Goal: Task Accomplishment & Management: Complete application form

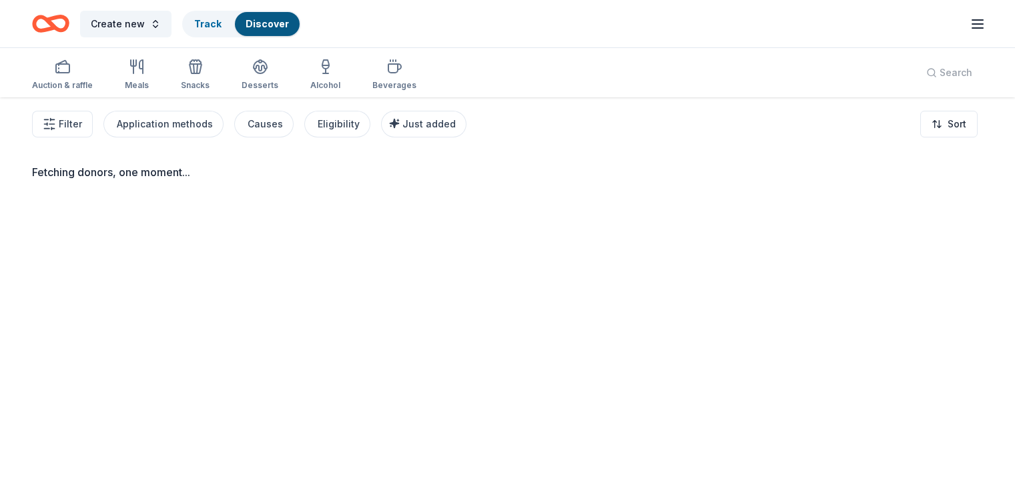
scroll to position [56, 0]
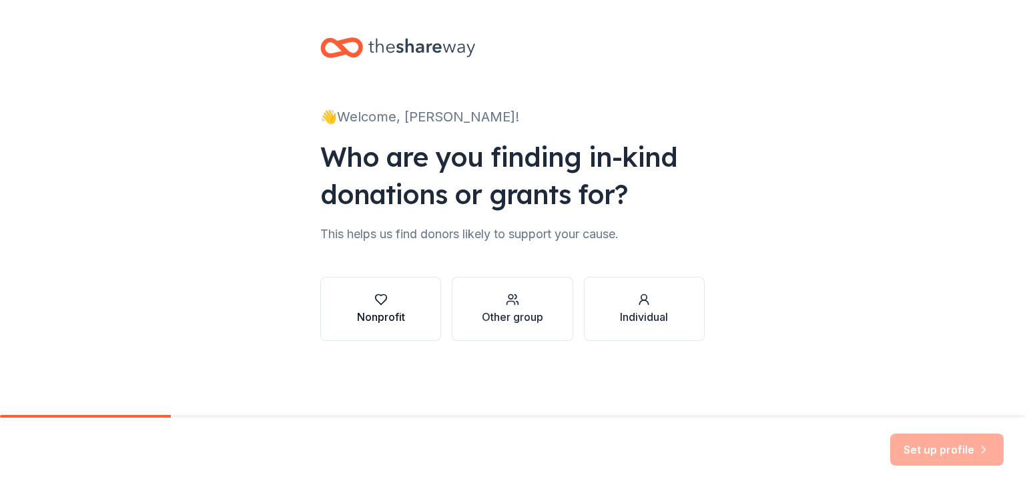
click at [377, 306] on icon "button" at bounding box center [380, 299] width 13 height 13
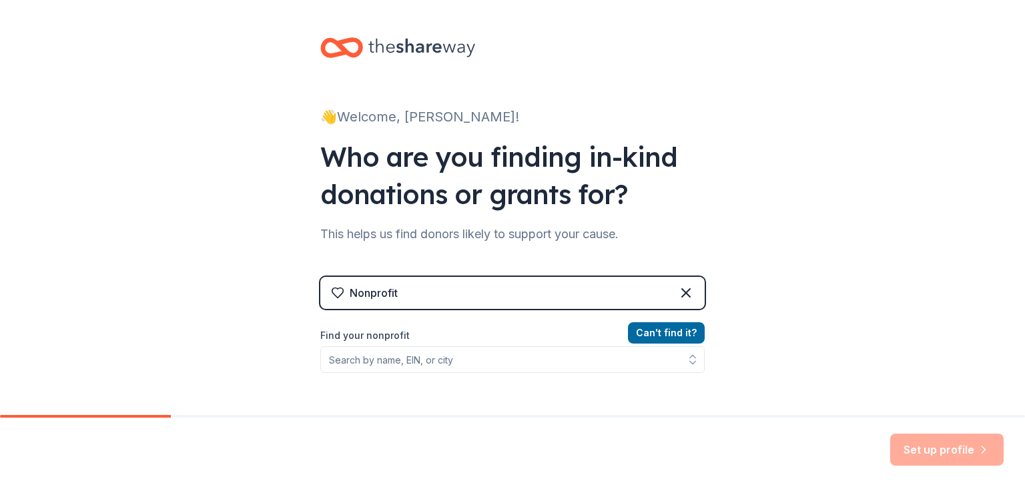
scroll to position [67, 0]
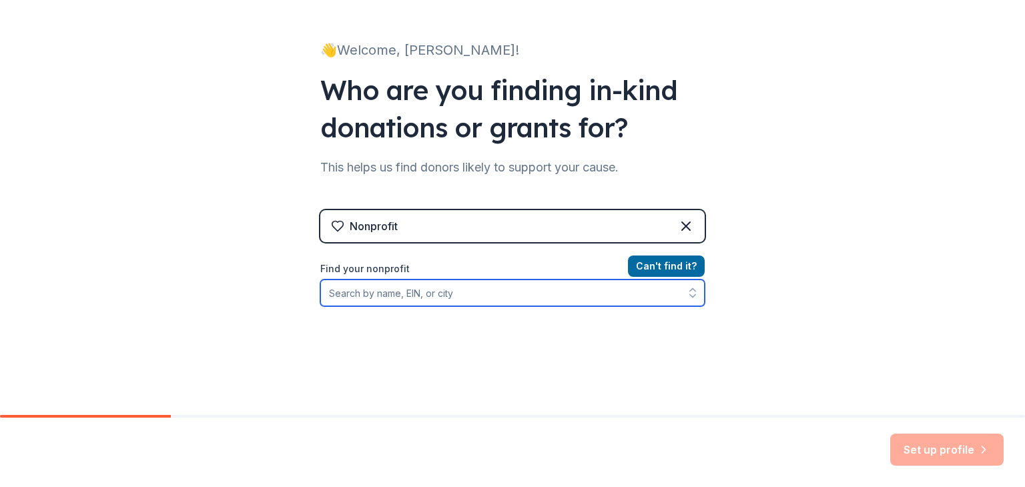
click at [388, 288] on input "Find your nonprofit" at bounding box center [512, 293] width 384 height 27
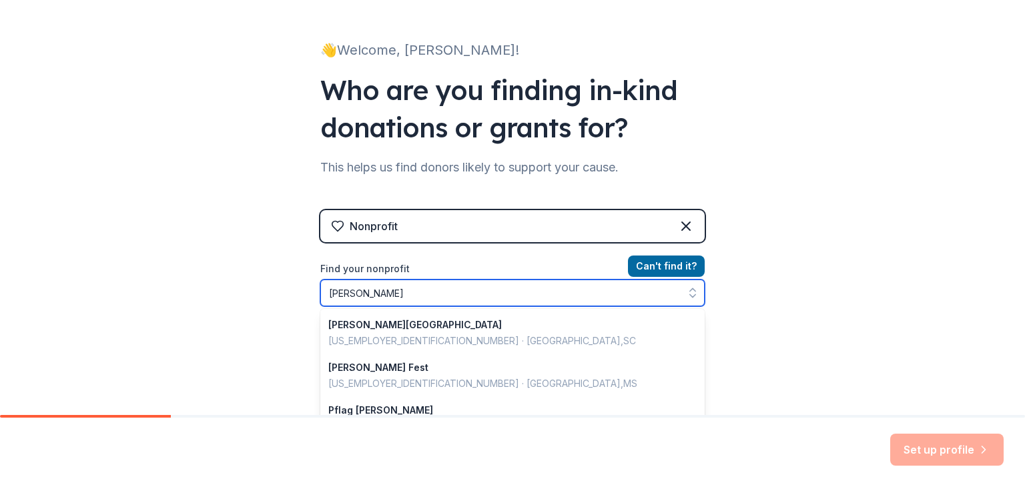
type input "florence crittenton"
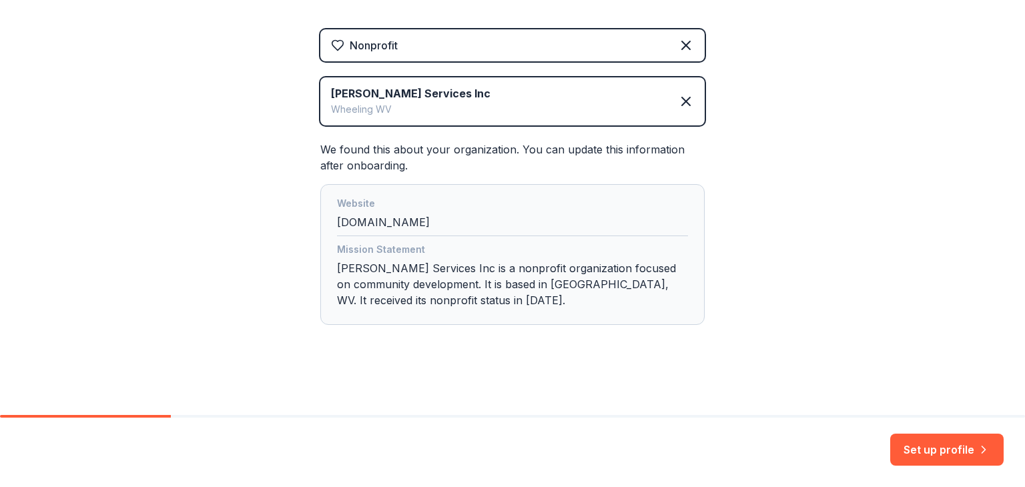
scroll to position [248, 0]
click at [955, 445] on button "Set up profile" at bounding box center [946, 450] width 113 height 32
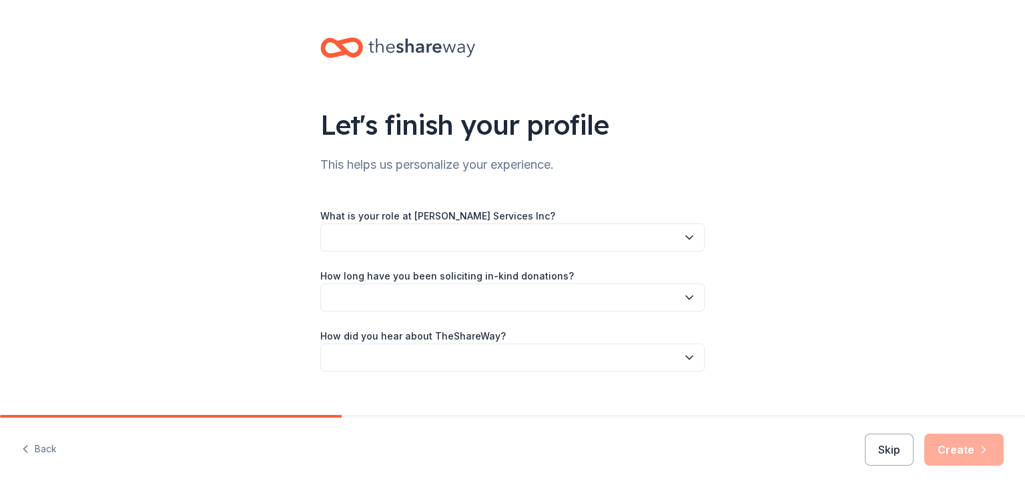
click at [362, 234] on button "button" at bounding box center [512, 238] width 384 height 28
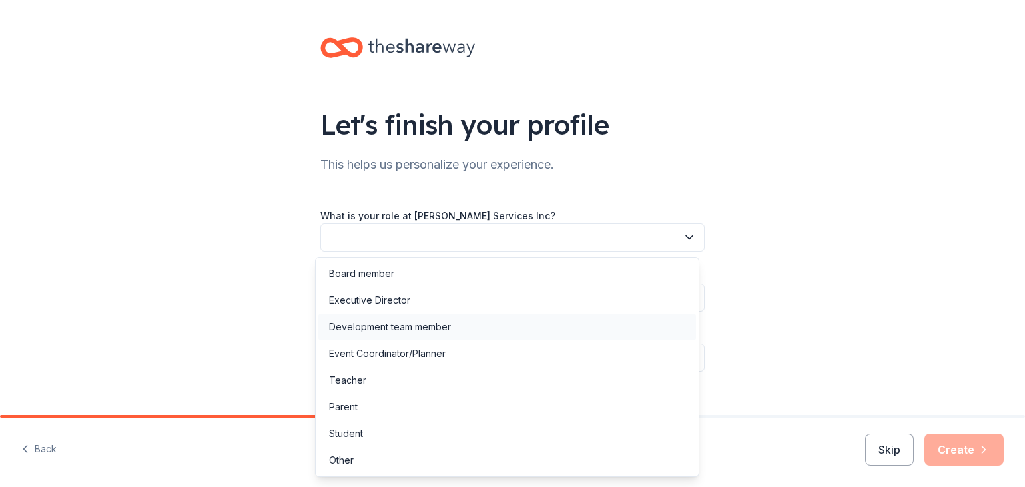
click at [404, 326] on div "Development team member" at bounding box center [390, 327] width 122 height 16
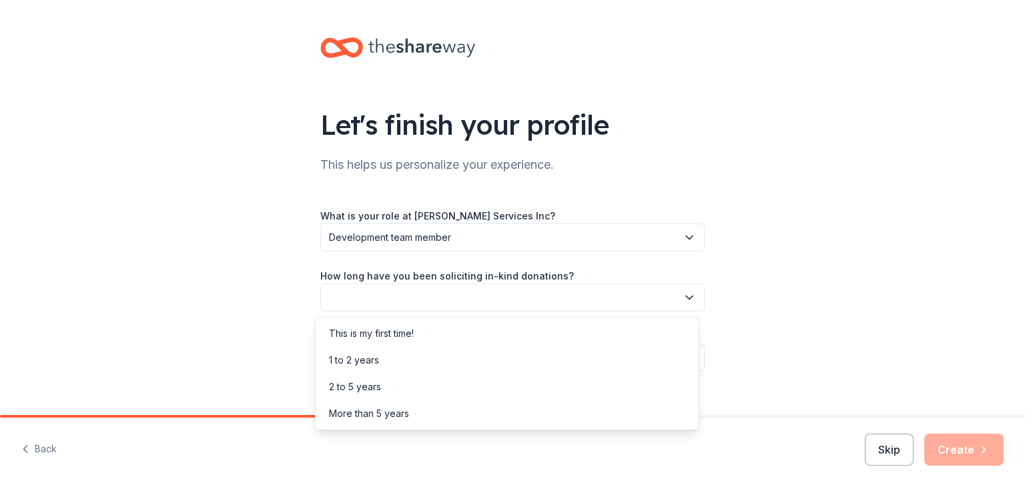
click at [396, 292] on button "button" at bounding box center [512, 298] width 384 height 28
click at [398, 369] on div "1 to 2 years" at bounding box center [507, 360] width 378 height 27
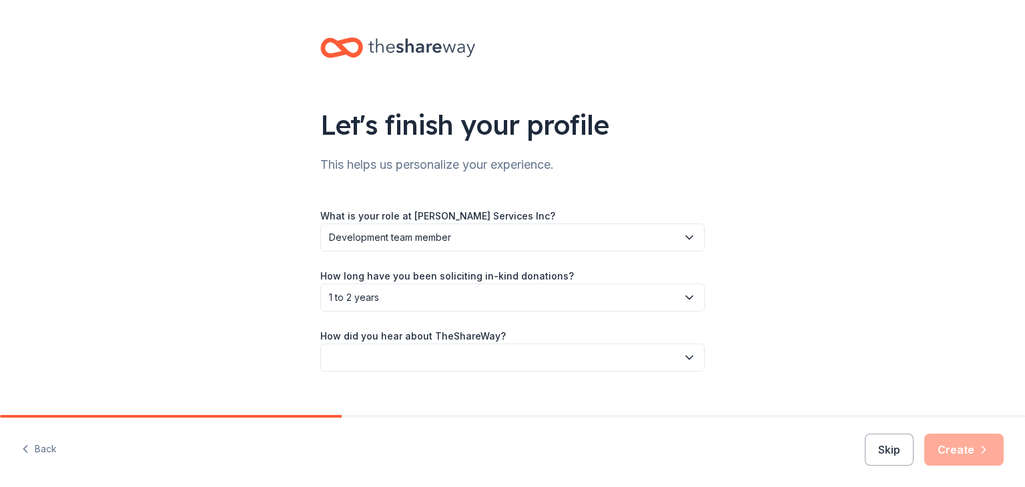
click at [394, 353] on button "button" at bounding box center [512, 358] width 384 height 28
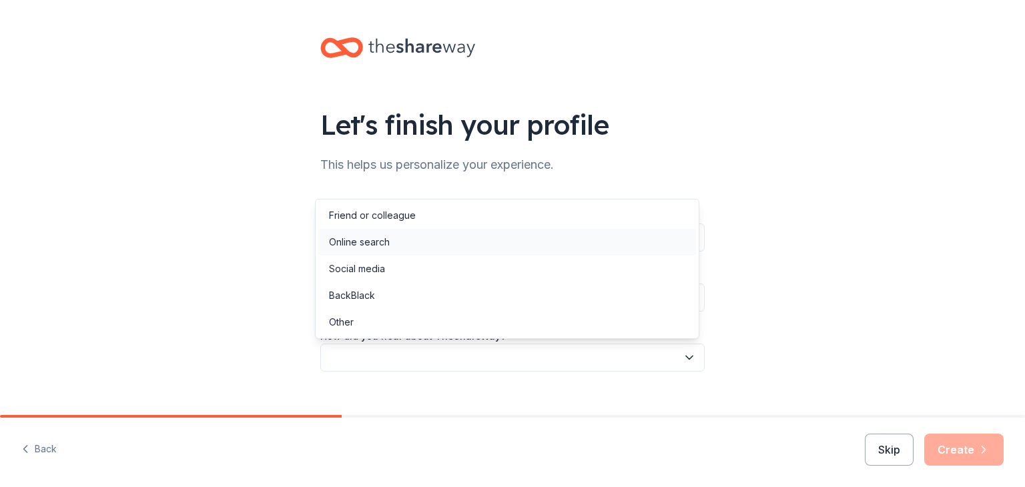
click at [394, 242] on div "Online search" at bounding box center [507, 242] width 378 height 27
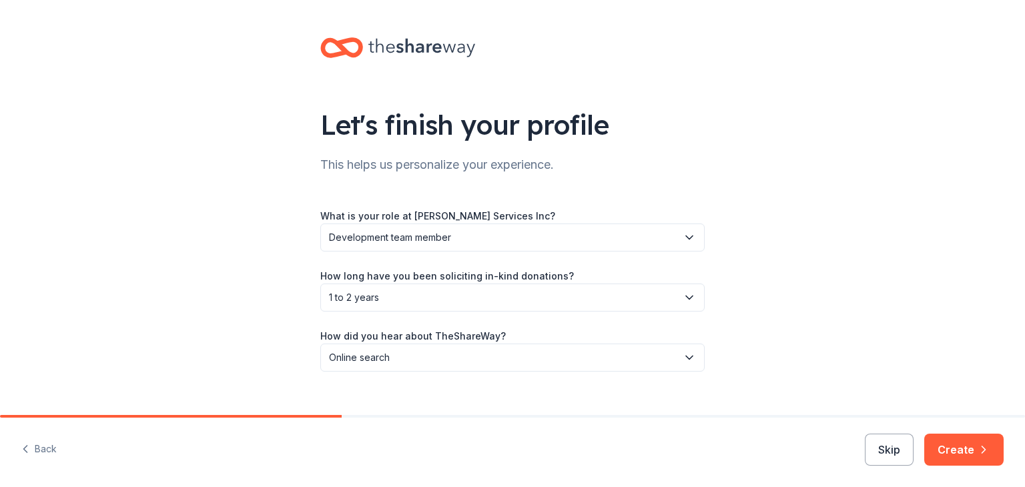
scroll to position [21, 0]
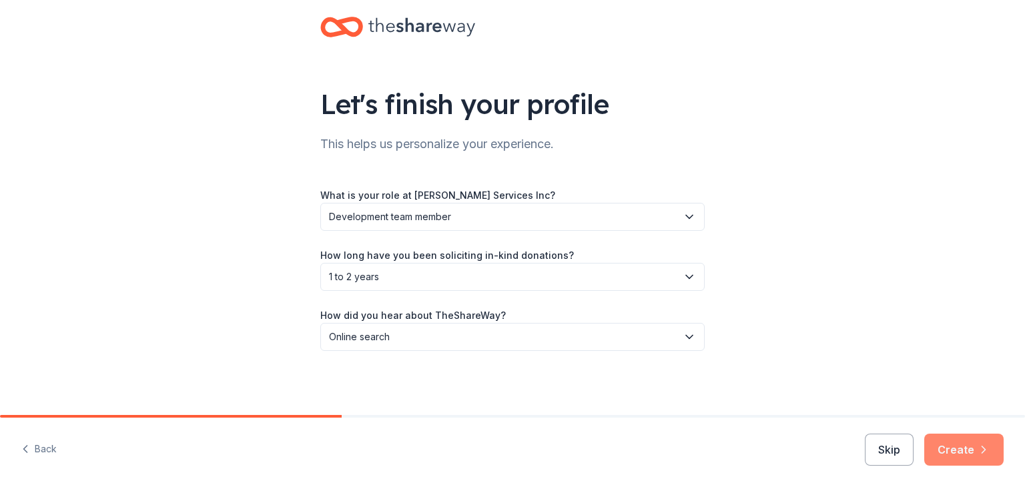
click at [984, 452] on icon "button" at bounding box center [983, 449] width 13 height 13
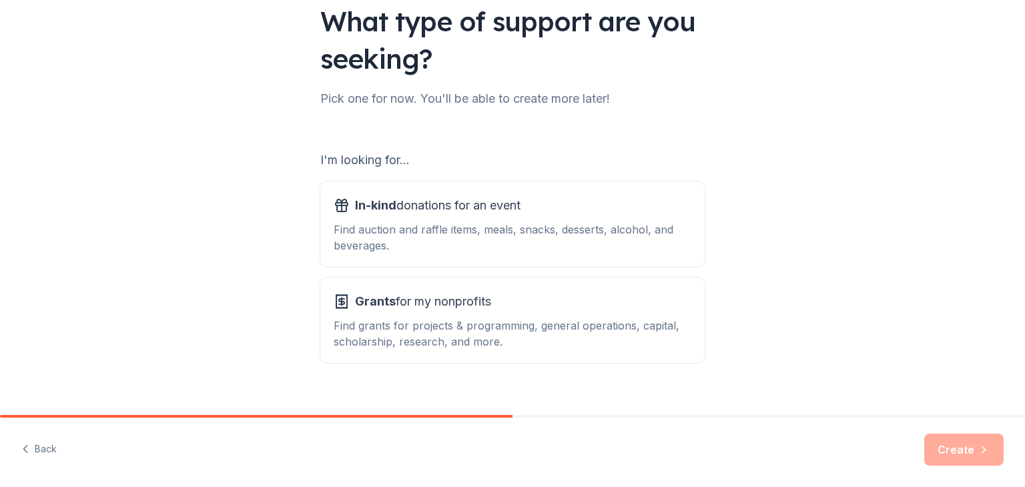
scroll to position [123, 0]
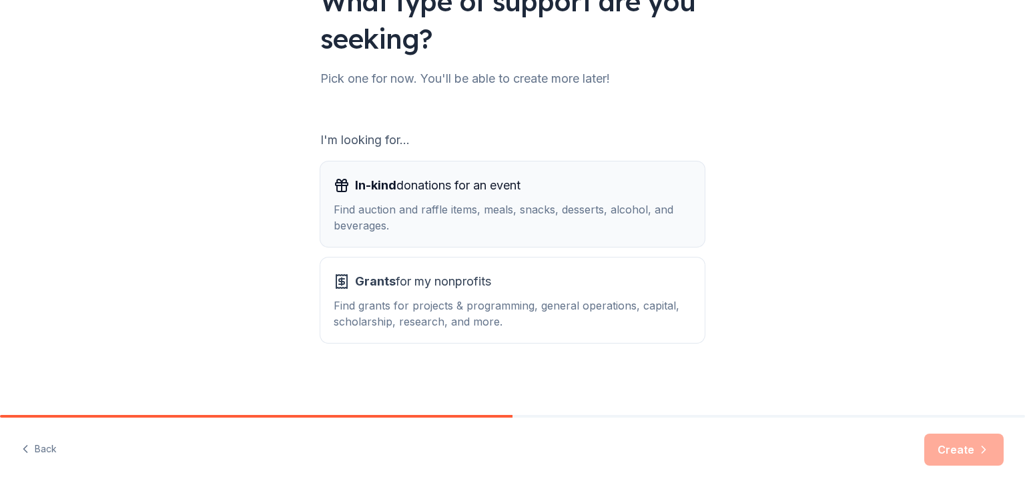
click at [450, 222] on div "Find auction and raffle items, meals, snacks, desserts, alcohol, and beverages." at bounding box center [513, 218] width 358 height 32
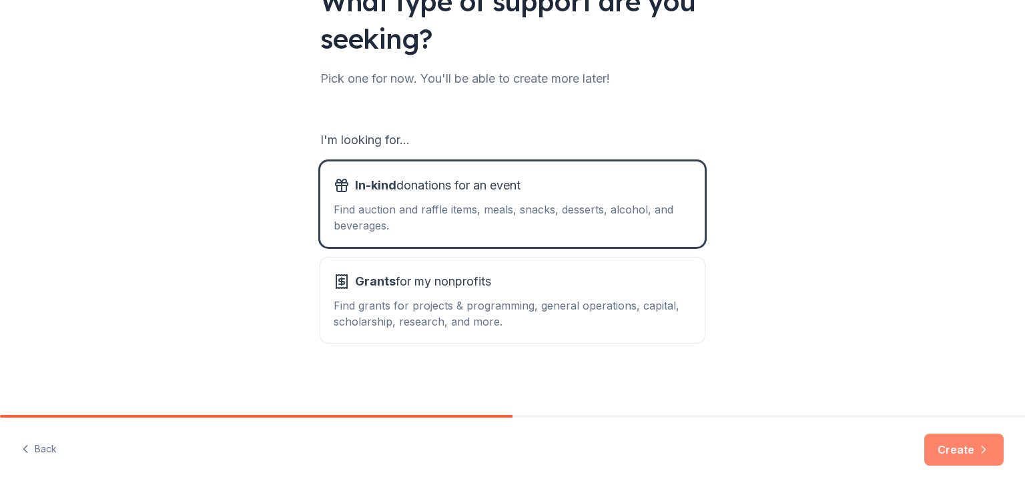
click at [969, 442] on button "Create" at bounding box center [963, 450] width 79 height 32
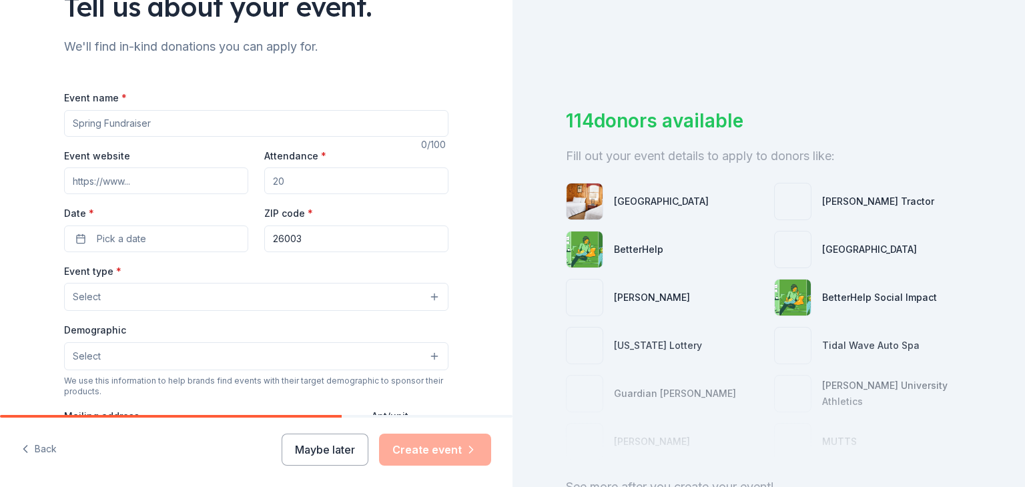
scroll to position [133, 0]
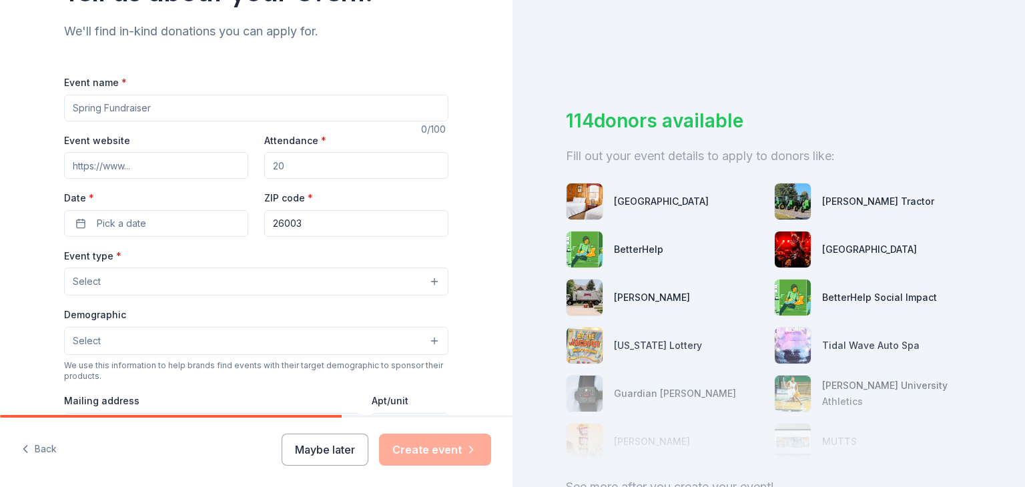
drag, startPoint x: 171, startPoint y: 105, endPoint x: 79, endPoint y: 105, distance: 92.1
click at [79, 105] on input "Event name *" at bounding box center [256, 108] width 384 height 27
type input "Basket Bingo"
drag, startPoint x: 286, startPoint y: 169, endPoint x: 254, endPoint y: 165, distance: 32.4
click at [254, 165] on div "Event website Attendance * Date * Pick a date ZIP code * 26003" at bounding box center [256, 184] width 384 height 105
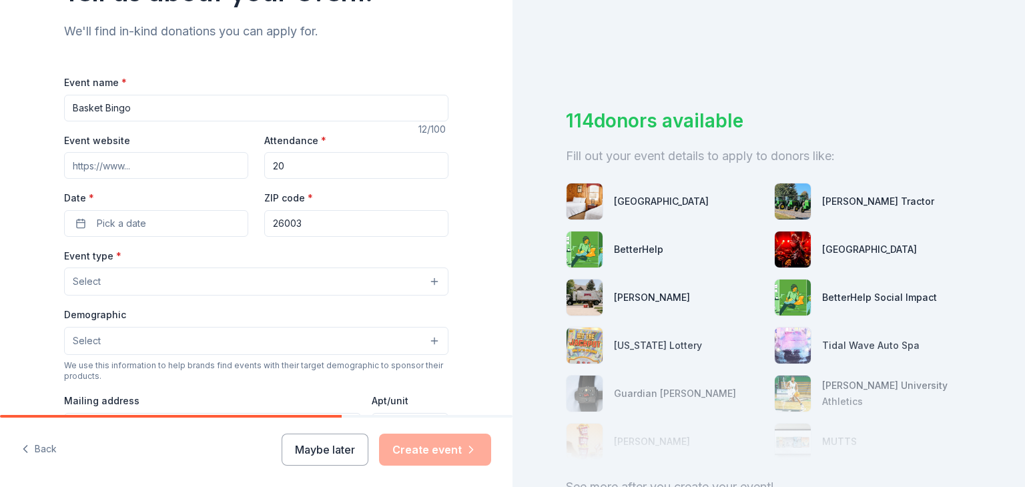
type input "2"
type input "300"
click at [75, 223] on button "Pick a date" at bounding box center [156, 223] width 184 height 27
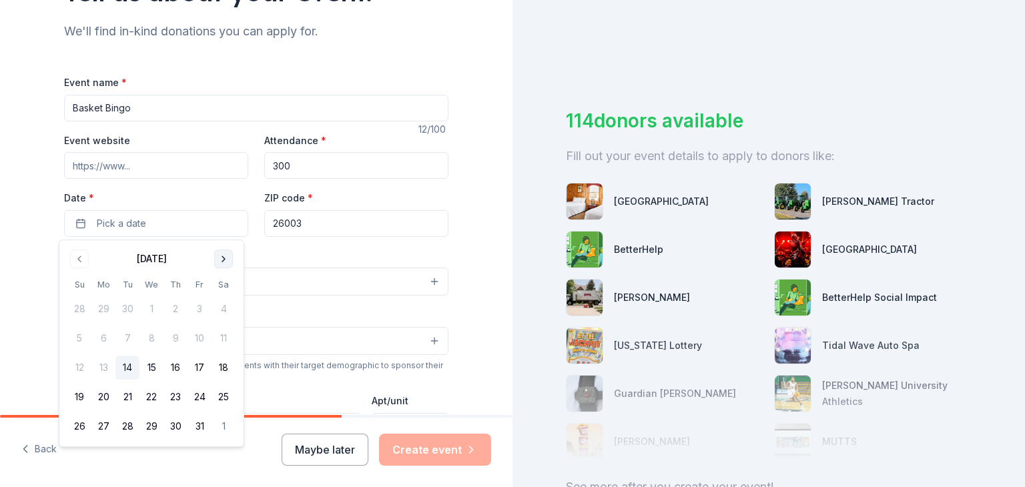
click at [222, 261] on button "Go to next month" at bounding box center [223, 259] width 19 height 19
click at [228, 399] on button "28" at bounding box center [224, 397] width 24 height 24
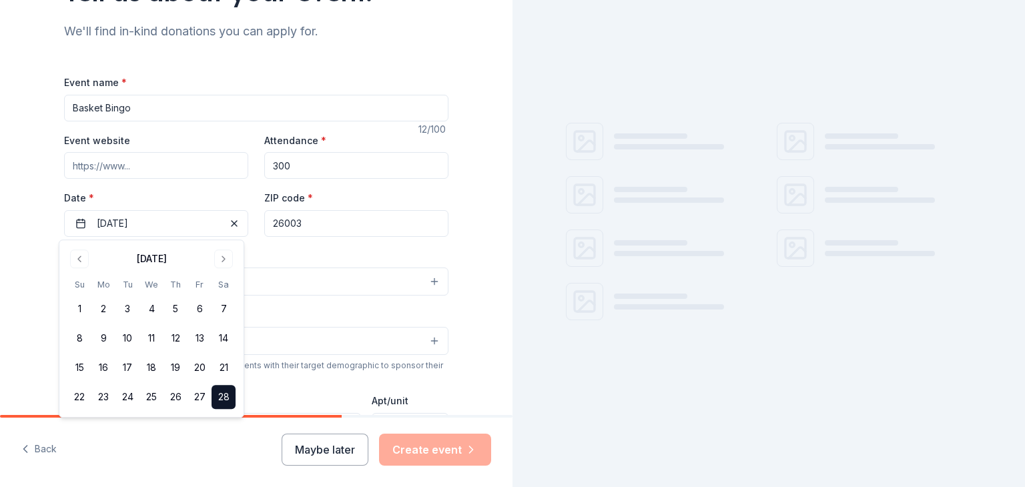
click at [280, 254] on div "Event type * Select" at bounding box center [256, 272] width 384 height 49
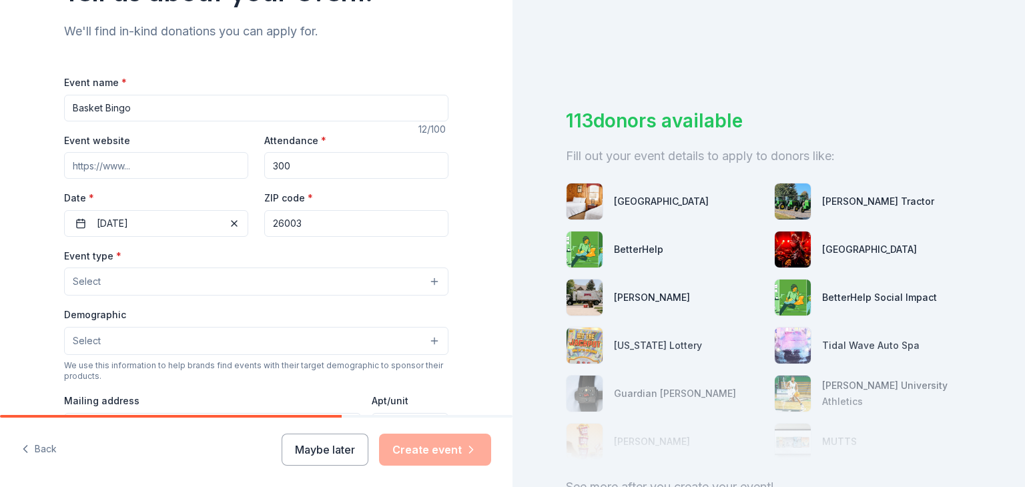
click at [179, 289] on button "Select" at bounding box center [256, 282] width 384 height 28
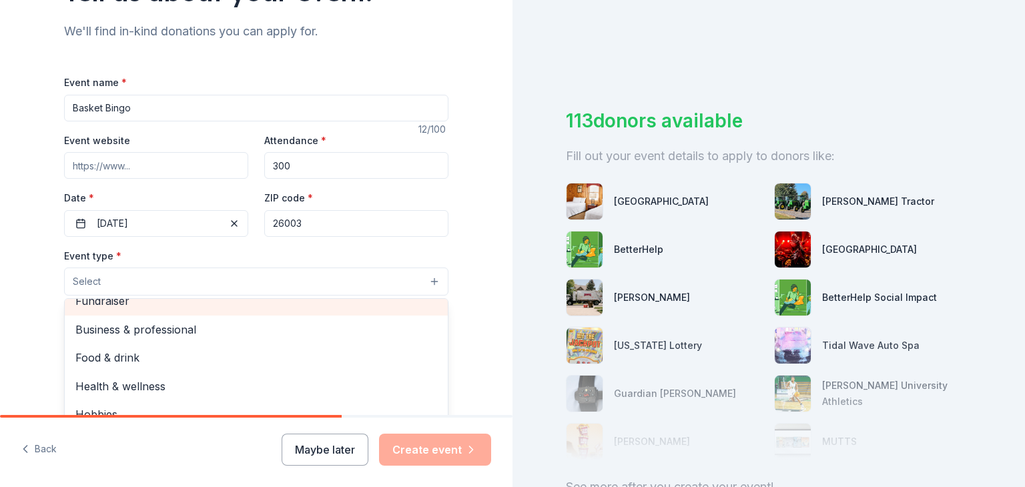
scroll to position [0, 0]
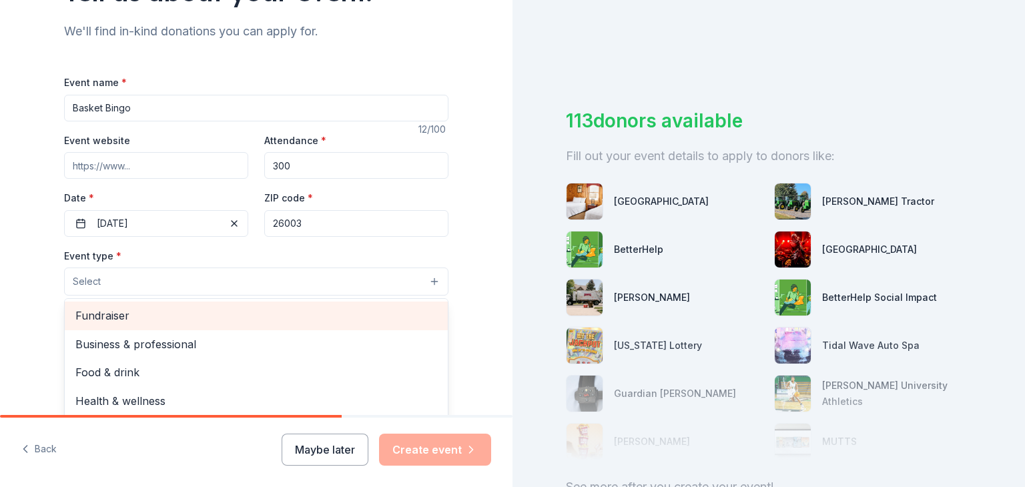
click at [176, 325] on div "Fundraiser" at bounding box center [256, 316] width 383 height 28
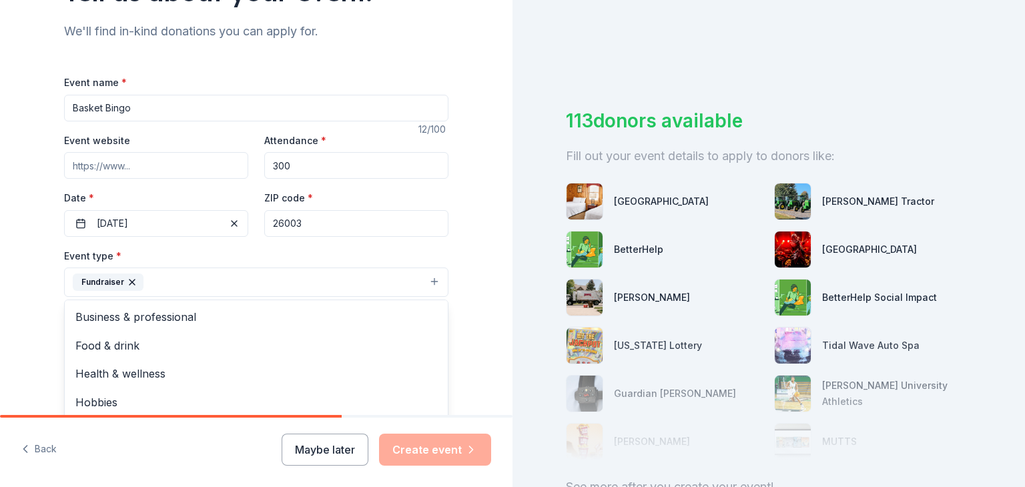
scroll to position [200, 0]
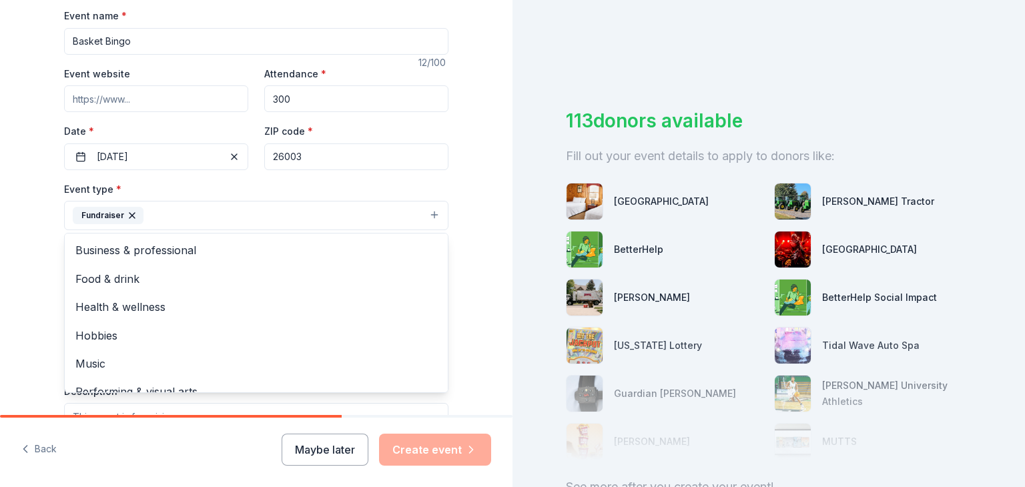
click at [23, 267] on div "Tell us about your event. We'll find in-kind donations you can apply for. Event…" at bounding box center [256, 245] width 512 height 890
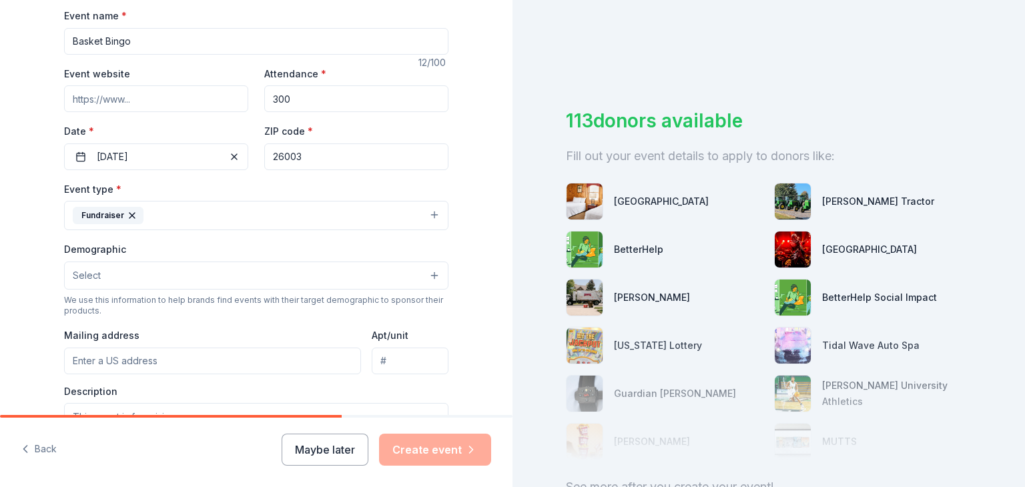
click at [139, 279] on button "Select" at bounding box center [256, 276] width 384 height 28
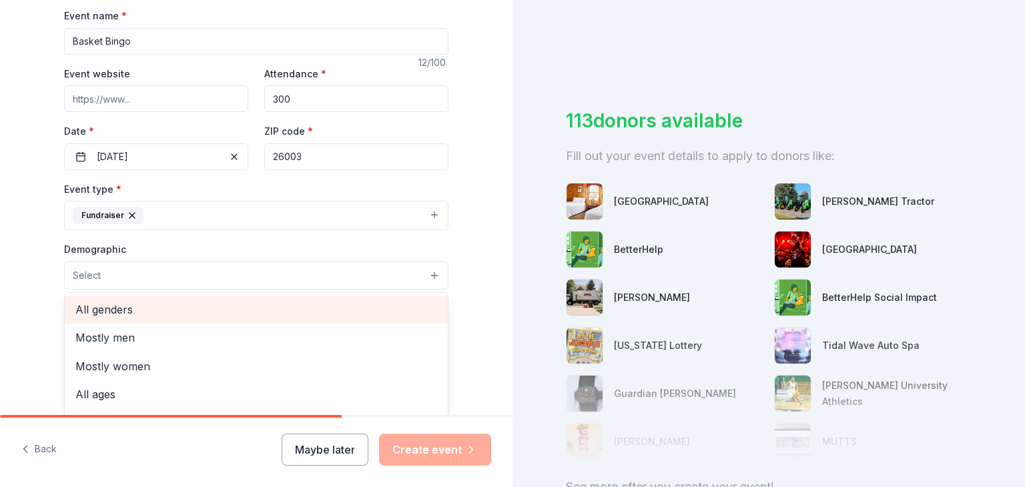
click at [139, 306] on span "All genders" at bounding box center [256, 309] width 362 height 17
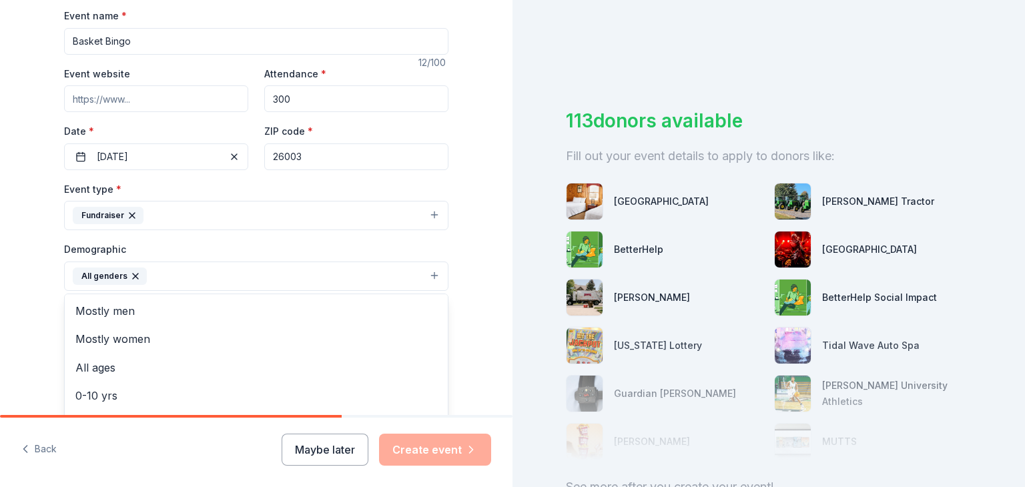
scroll to position [267, 0]
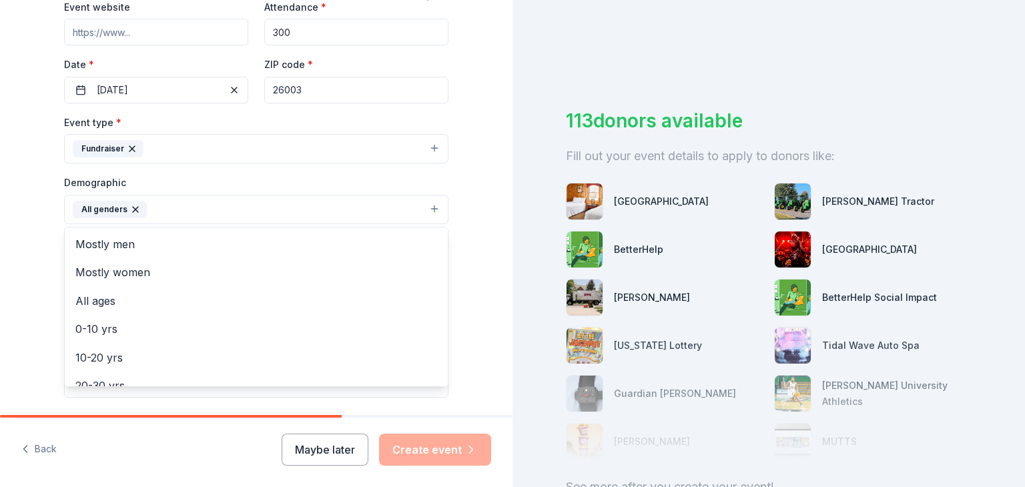
click at [26, 219] on div "Tell us about your event. We'll find in-kind donations you can apply for. Event…" at bounding box center [256, 178] width 512 height 891
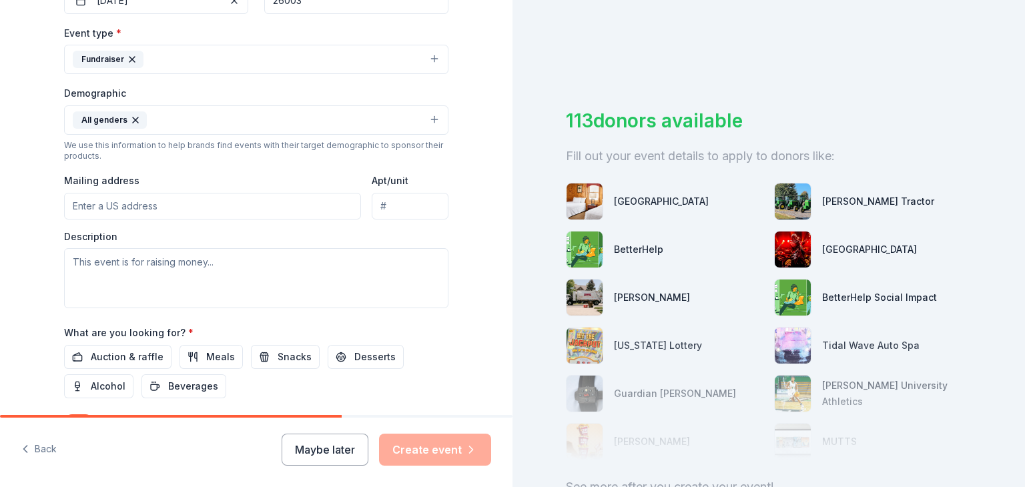
scroll to position [334, 0]
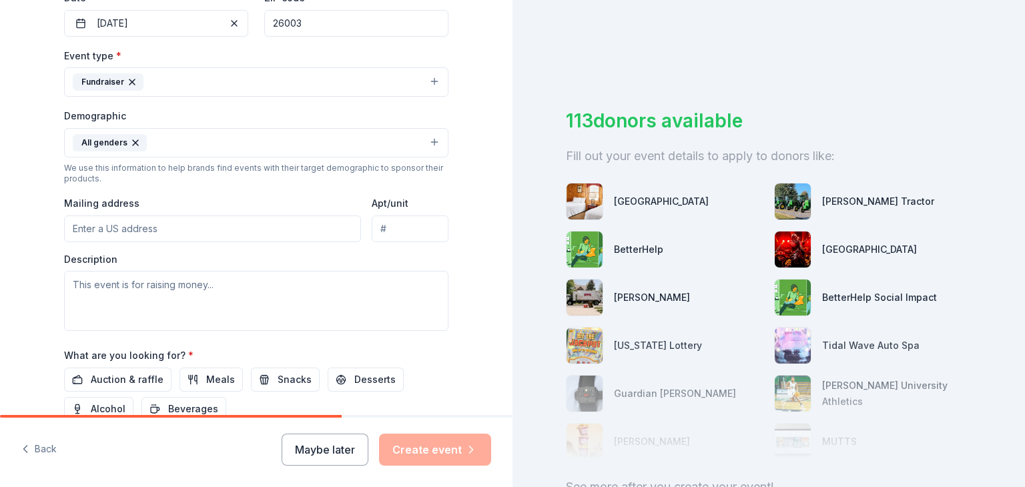
click at [101, 227] on input "Mailing address" at bounding box center [212, 229] width 297 height 27
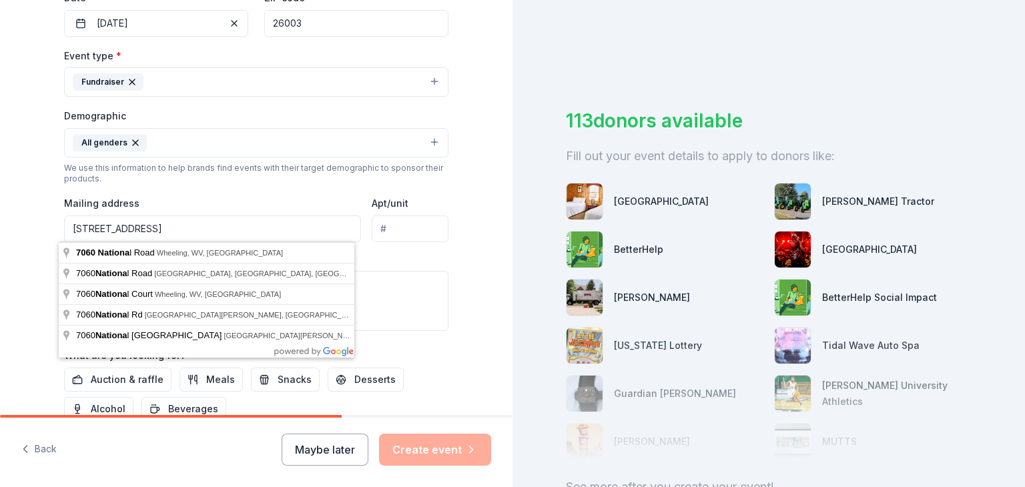
type input "7060 National Road, Wheeling, WV, 26003"
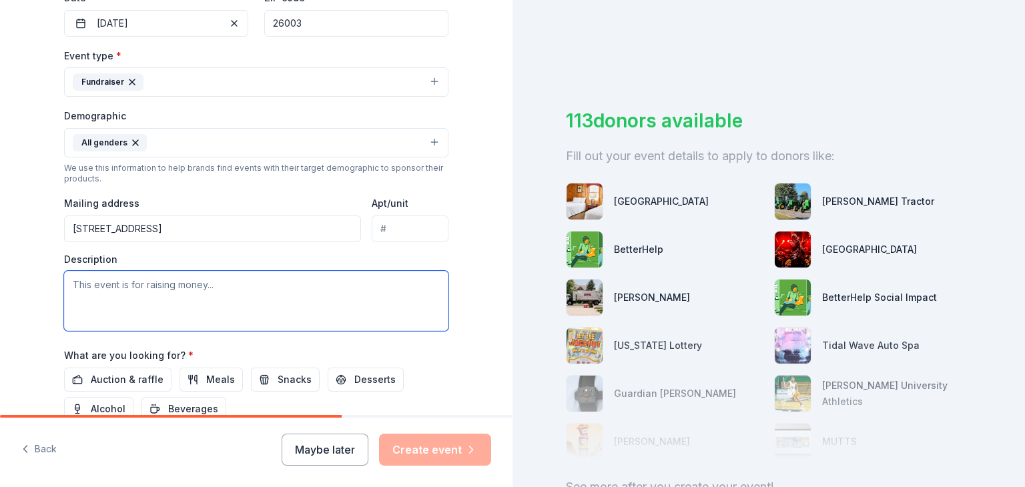
click at [65, 284] on textarea at bounding box center [256, 301] width 384 height 60
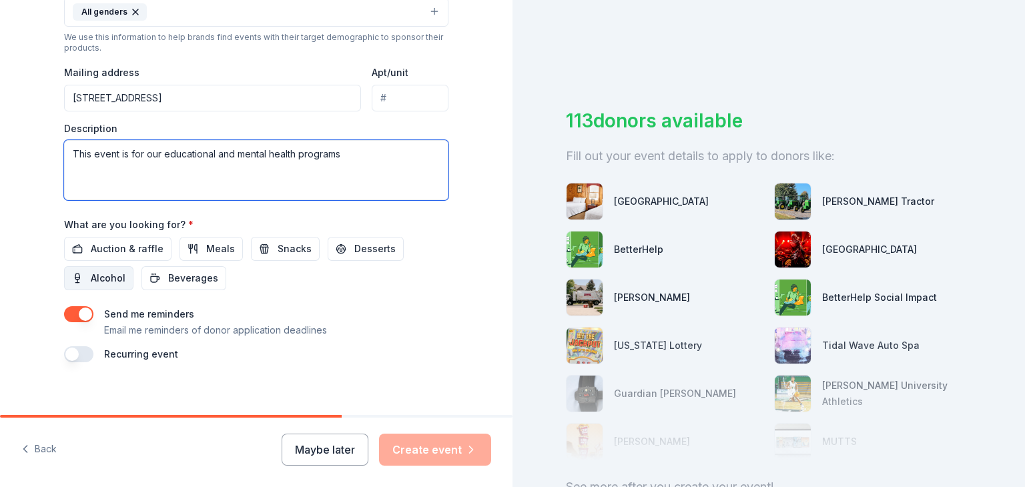
scroll to position [467, 0]
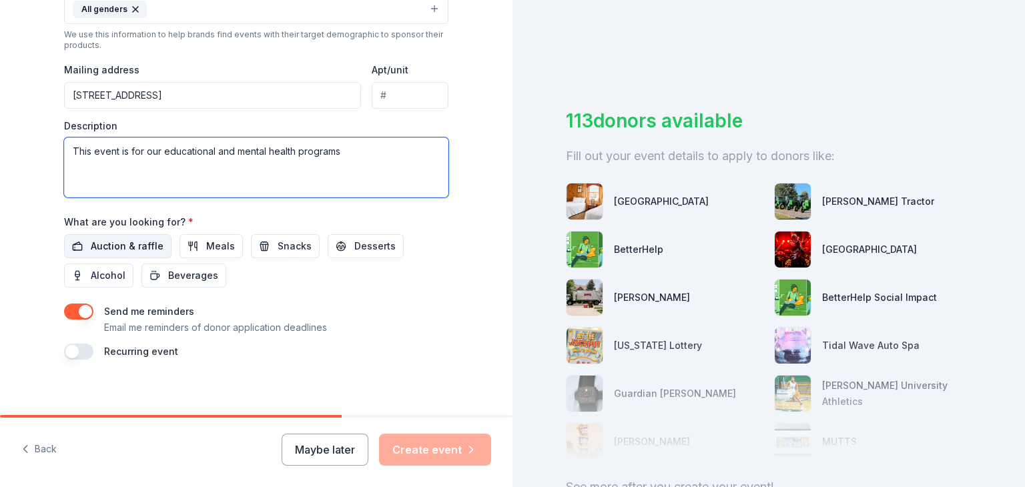
type textarea "This event is for our educational and mental health programs"
click at [109, 248] on span "Auction & raffle" at bounding box center [127, 246] width 73 height 16
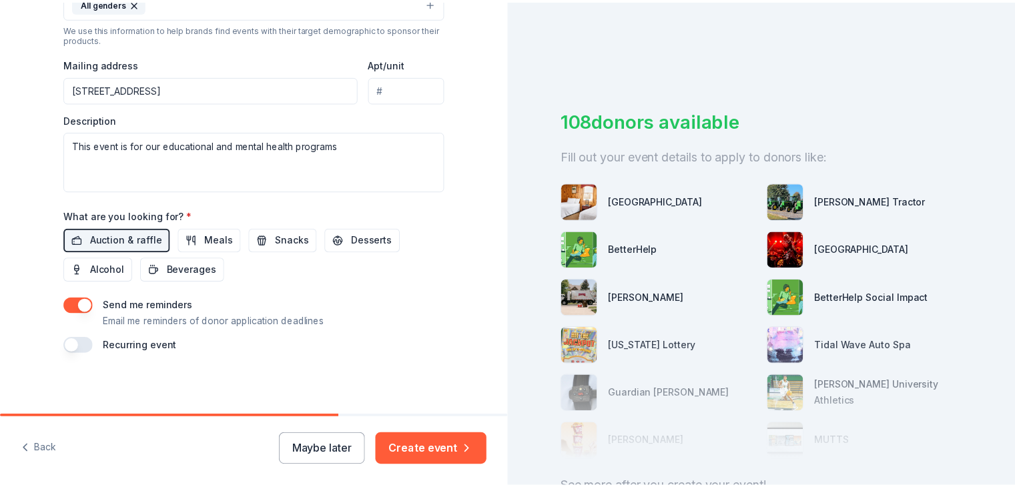
scroll to position [475, 0]
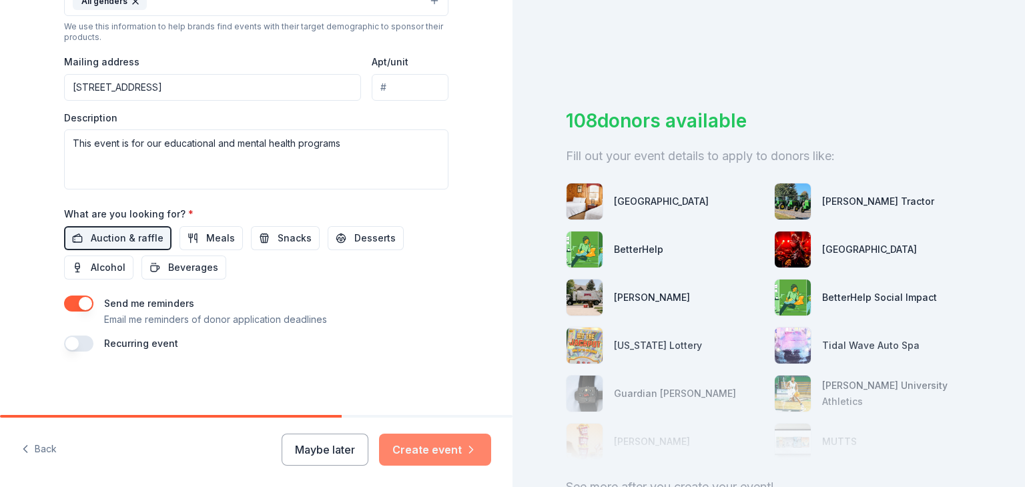
click at [446, 448] on button "Create event" at bounding box center [435, 450] width 112 height 32
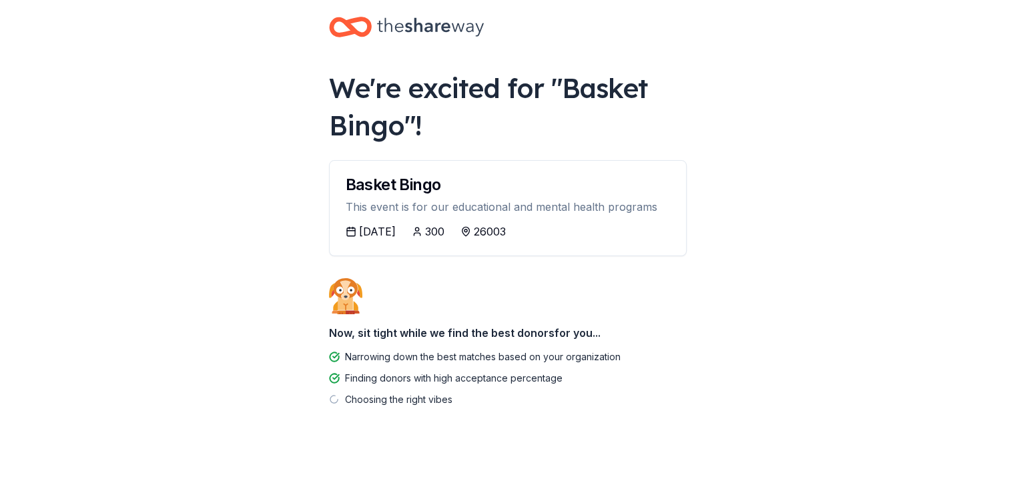
scroll to position [24, 0]
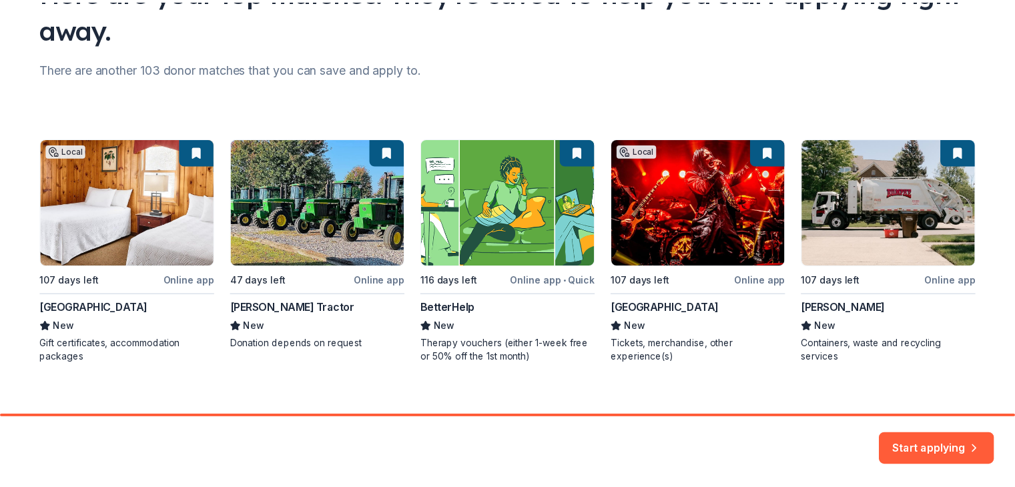
scroll to position [146, 0]
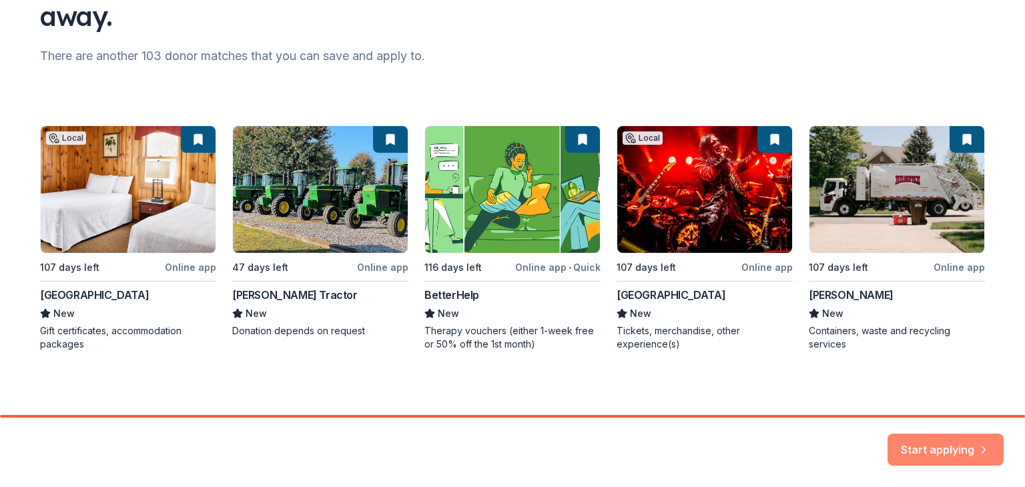
click at [927, 446] on button "Start applying" at bounding box center [946, 442] width 116 height 32
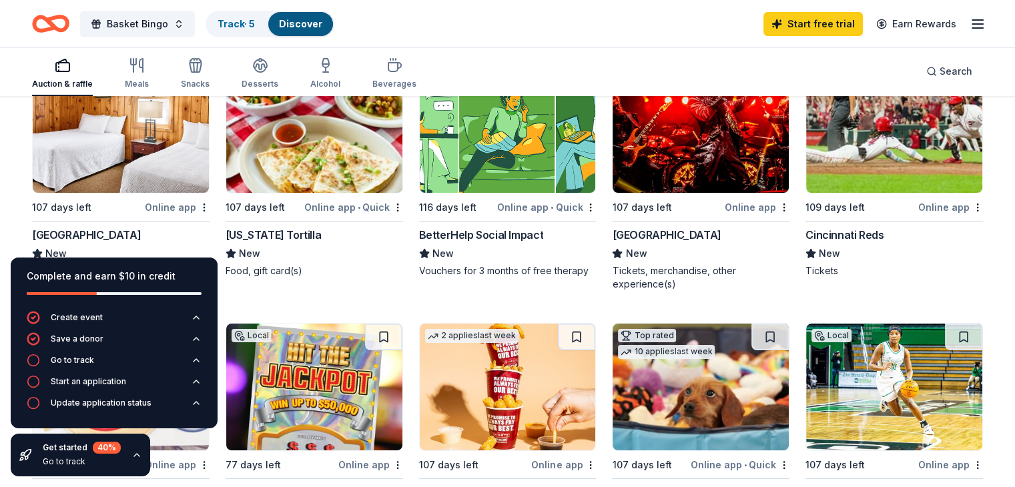
scroll to position [200, 0]
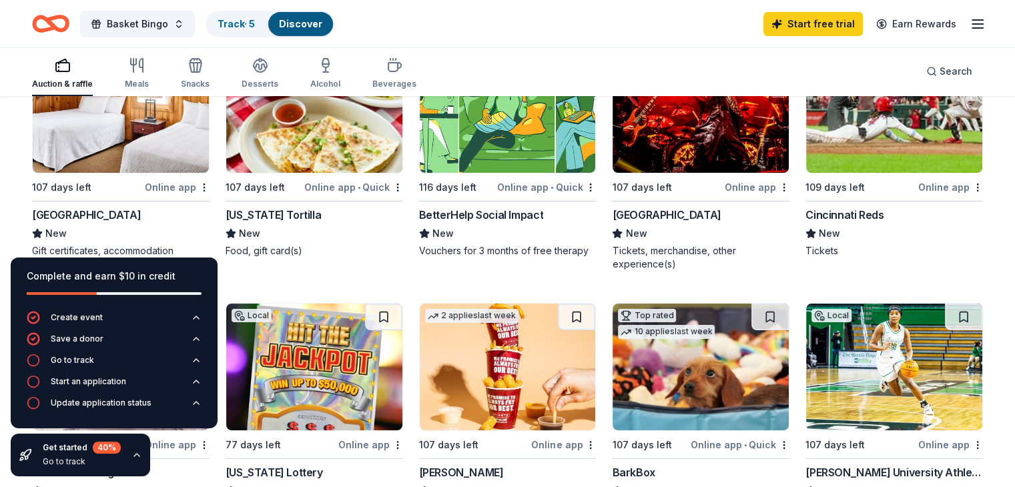
click at [195, 189] on div "Online app" at bounding box center [177, 187] width 65 height 17
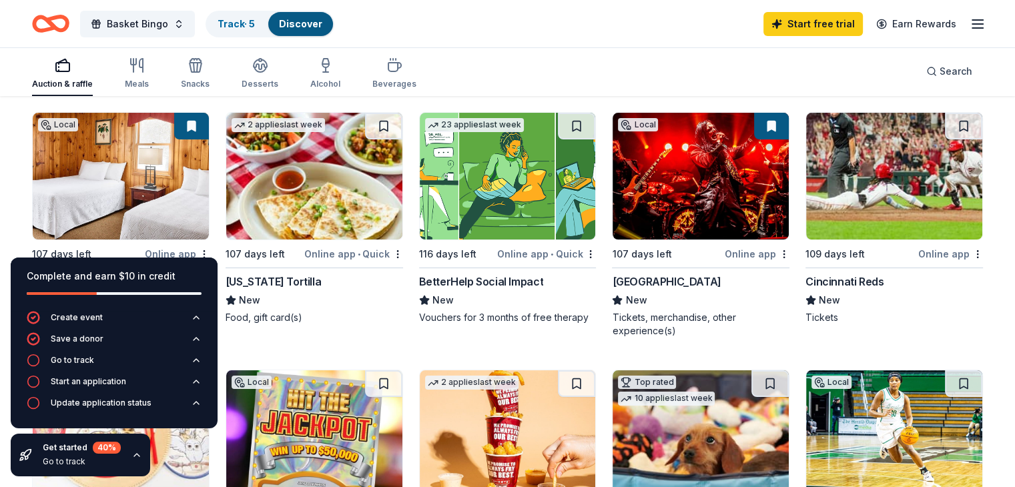
click at [734, 252] on div "Online app" at bounding box center [757, 254] width 65 height 17
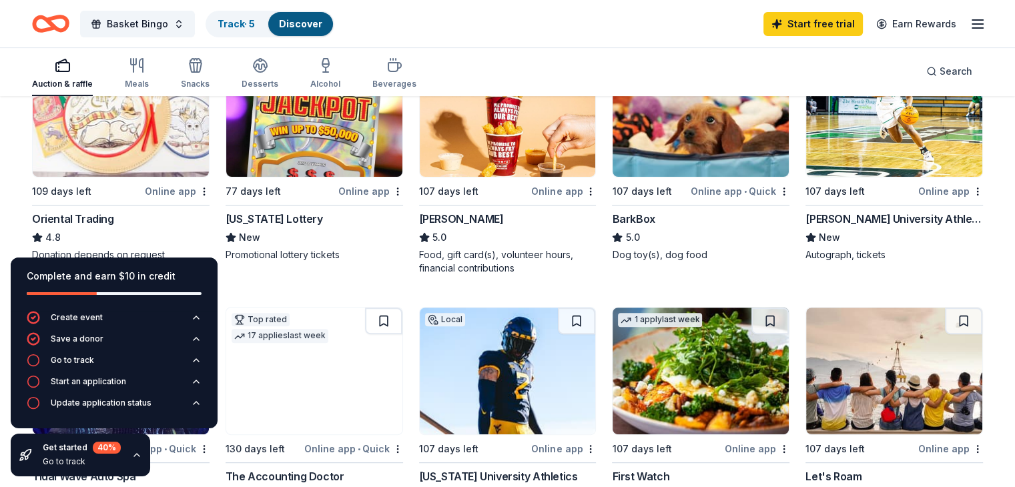
scroll to position [467, 0]
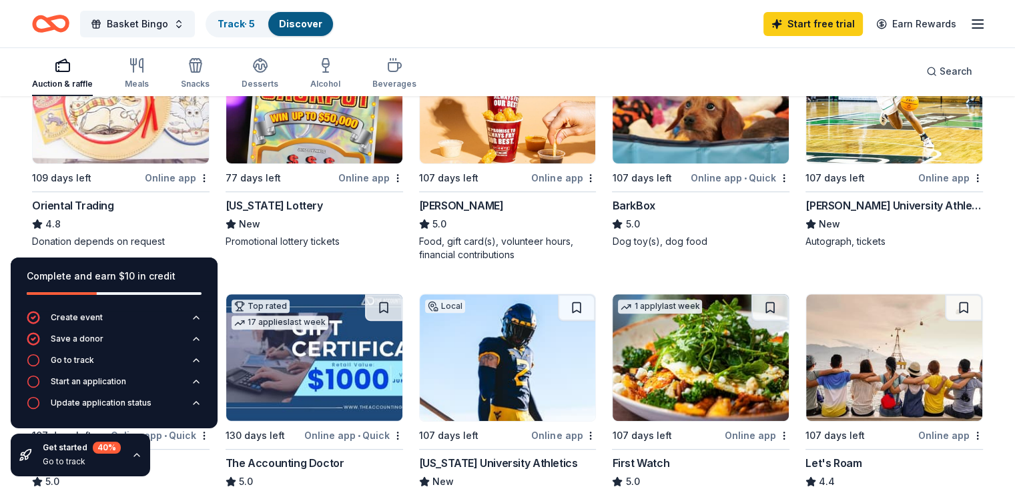
click at [31, 184] on div "176 results in Allendale, WV Application deadlines 1 this month 7 in November 1…" at bounding box center [507, 487] width 1015 height 1714
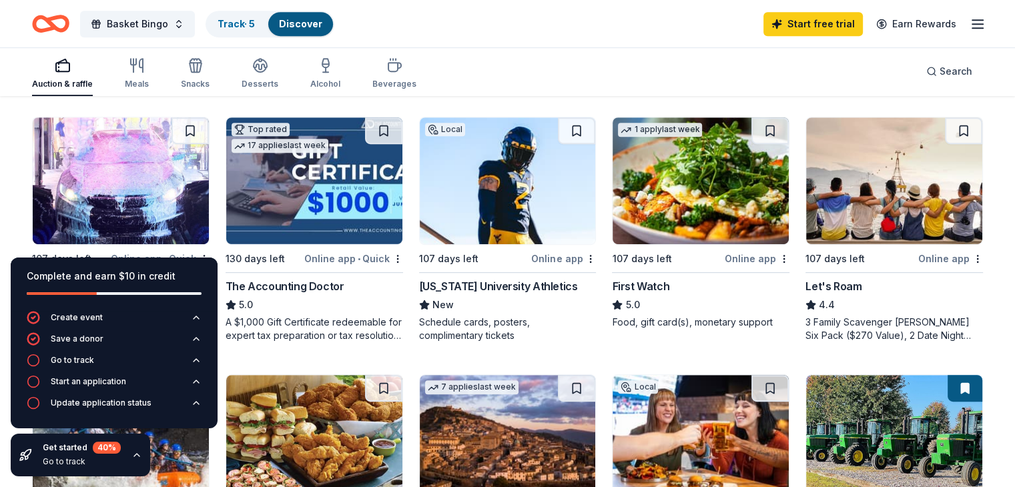
scroll to position [667, 0]
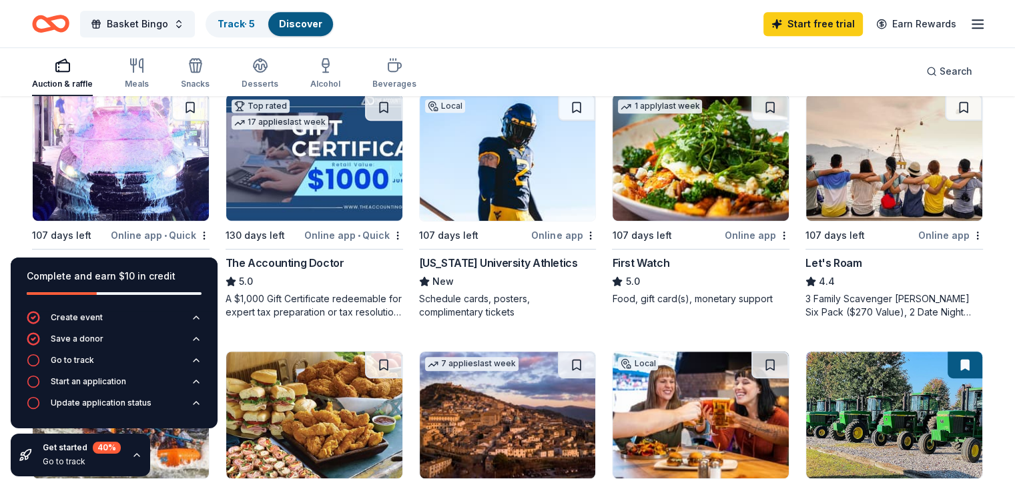
click at [571, 235] on div "Online app" at bounding box center [563, 235] width 65 height 17
click at [937, 232] on div "Online app" at bounding box center [950, 235] width 65 height 17
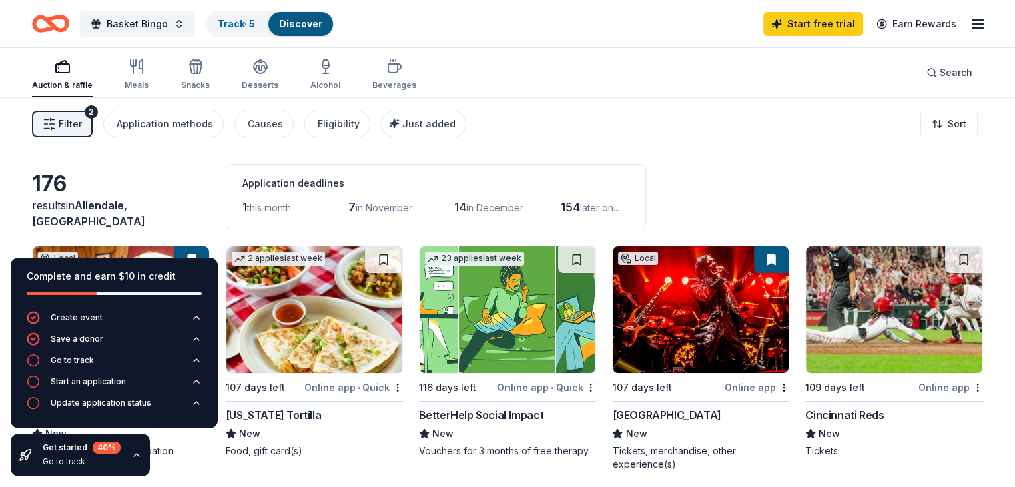
scroll to position [67, 0]
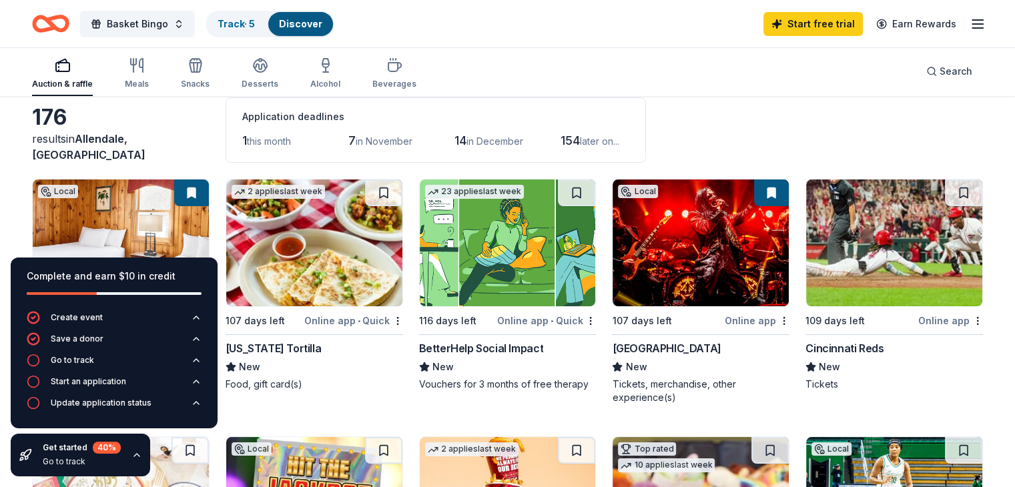
click at [606, 139] on span "later on..." at bounding box center [599, 140] width 39 height 11
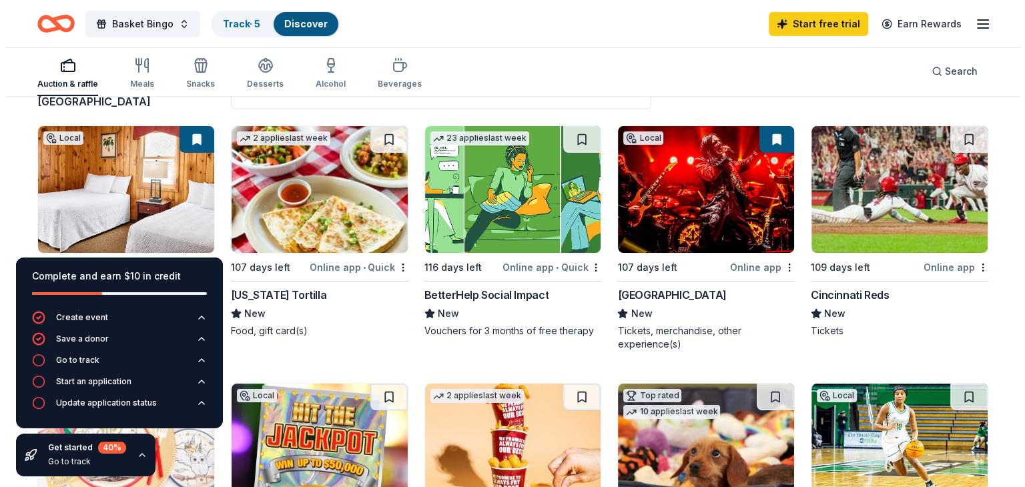
scroll to position [0, 0]
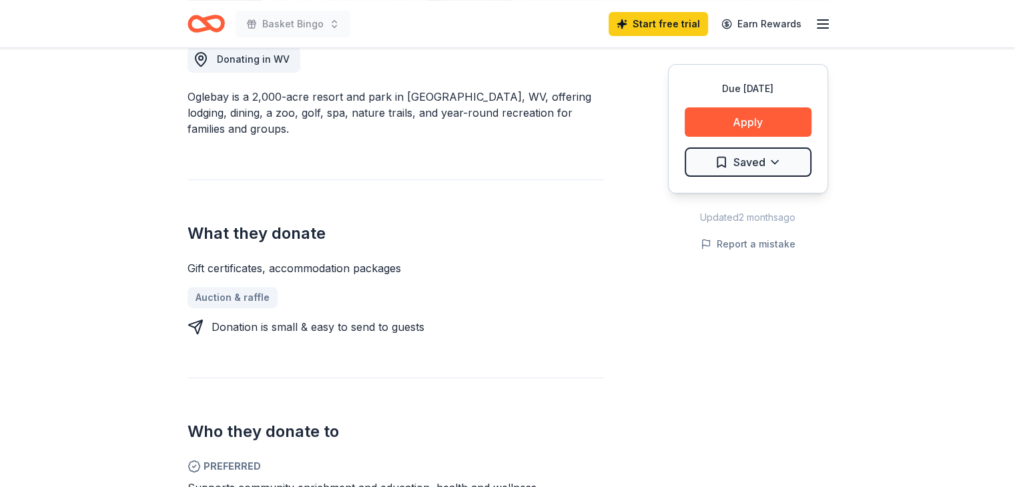
scroll to position [534, 0]
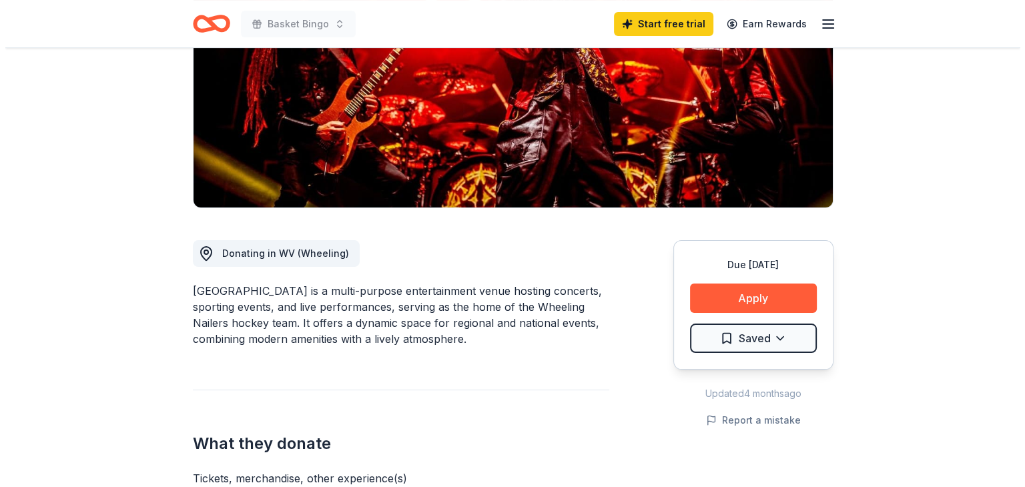
scroll to position [200, 0]
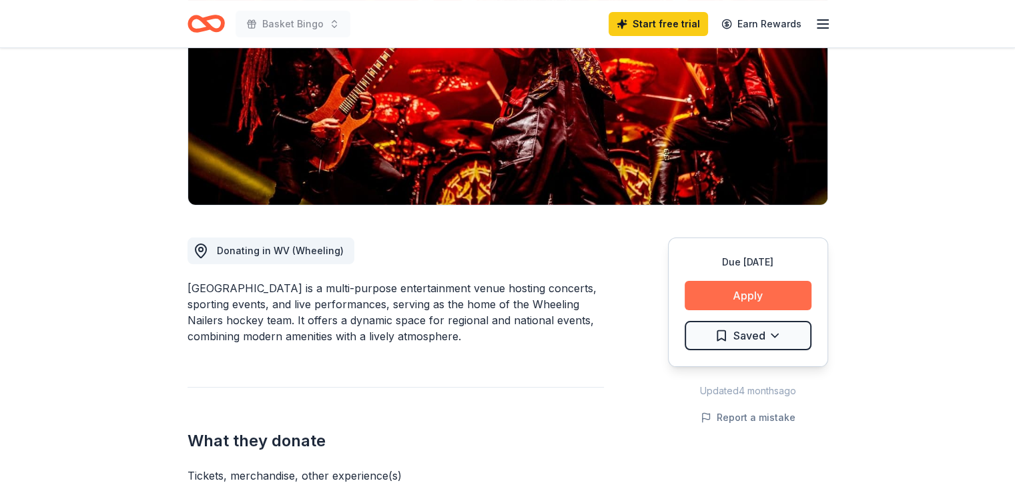
click at [752, 291] on button "Apply" at bounding box center [748, 295] width 127 height 29
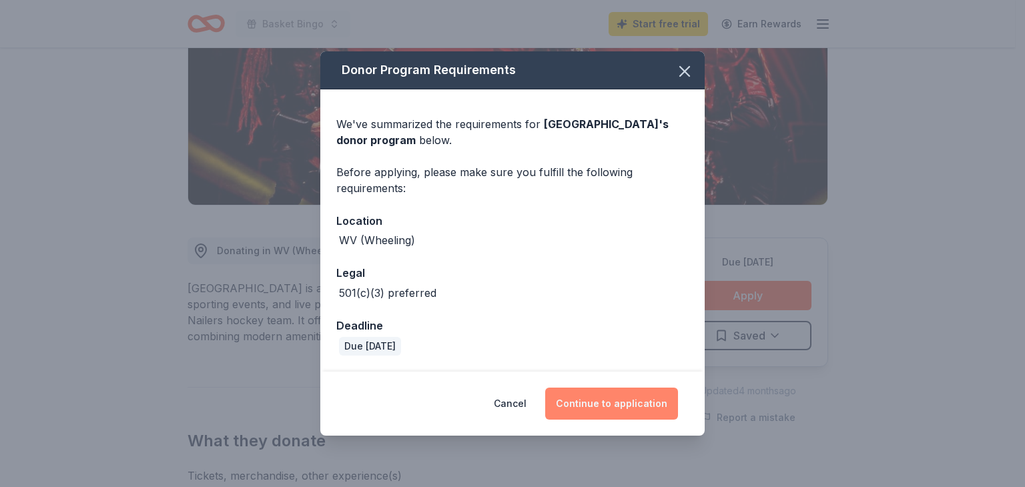
click at [591, 404] on button "Continue to application" at bounding box center [611, 404] width 133 height 32
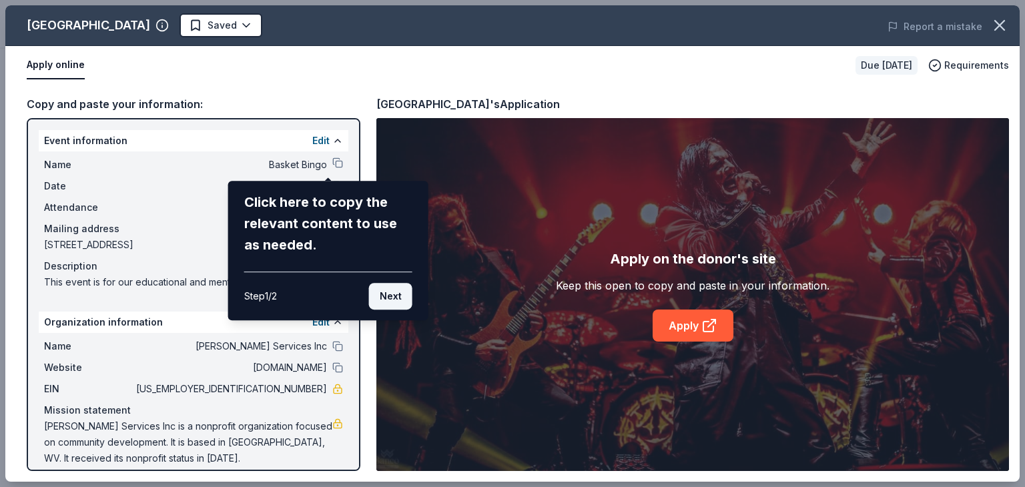
click at [392, 294] on button "Next" at bounding box center [390, 296] width 43 height 27
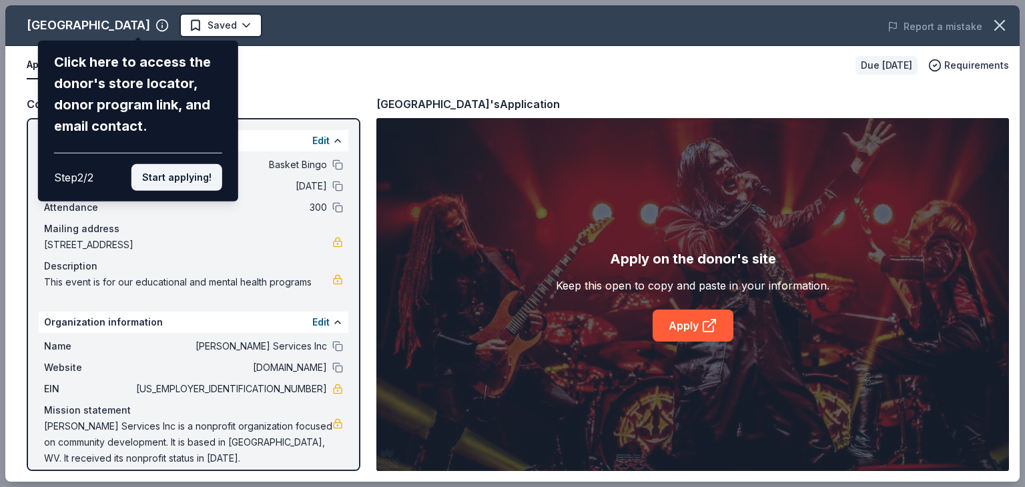
click at [166, 181] on button "Start applying!" at bounding box center [176, 177] width 91 height 27
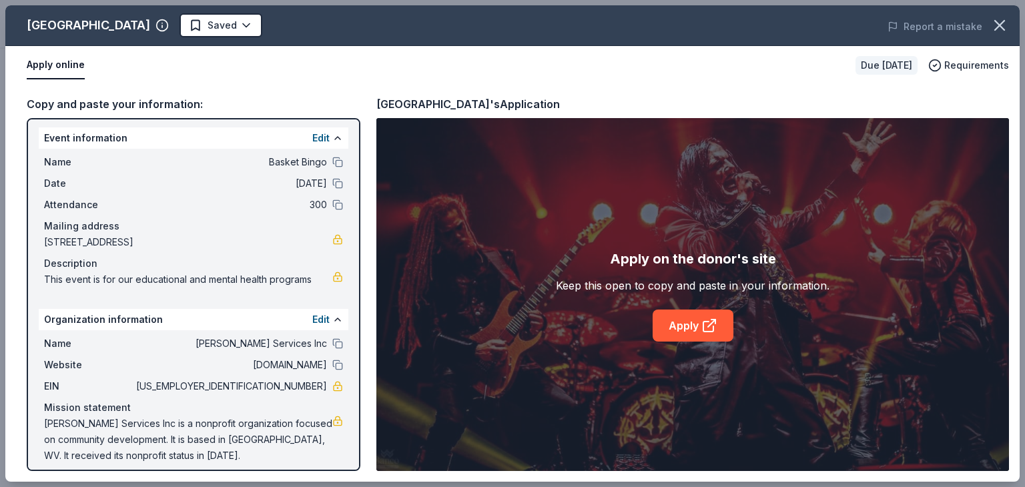
scroll to position [0, 0]
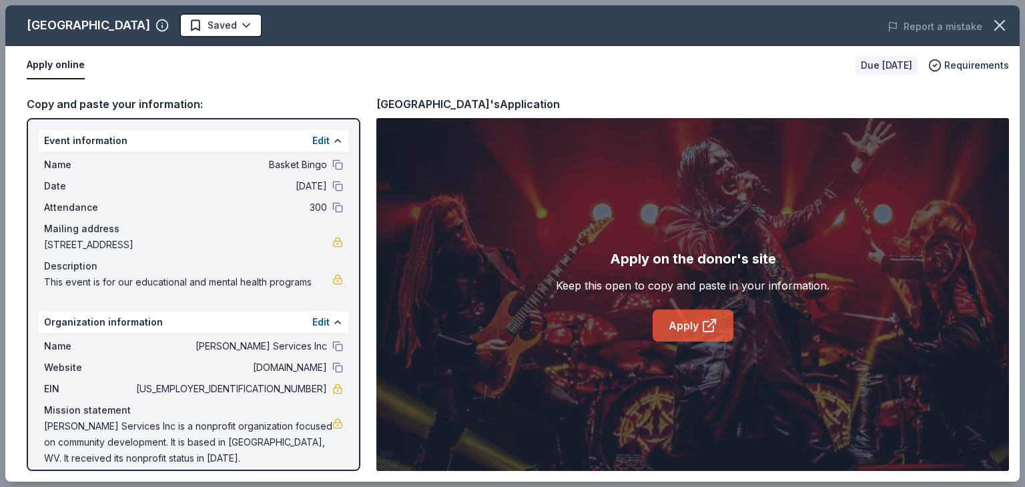
click at [691, 314] on link "Apply" at bounding box center [693, 326] width 81 height 32
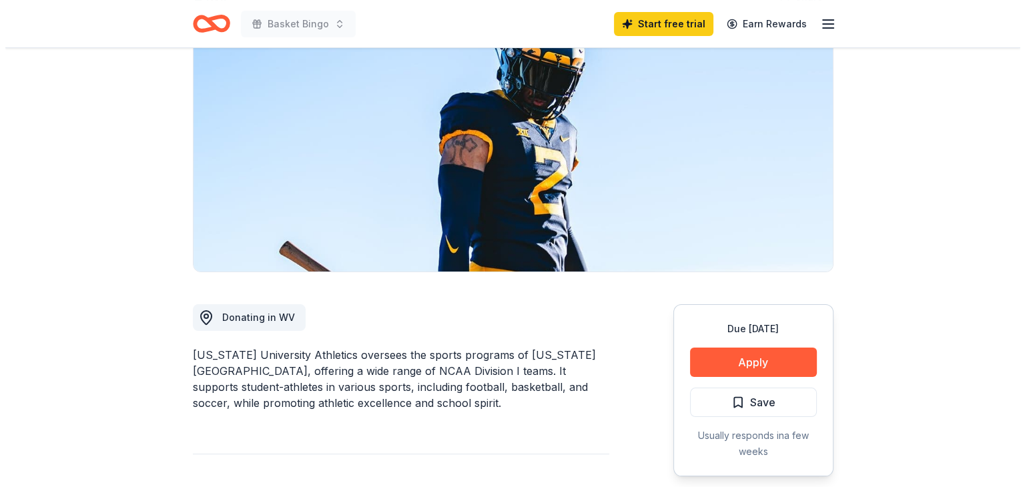
scroll to position [200, 0]
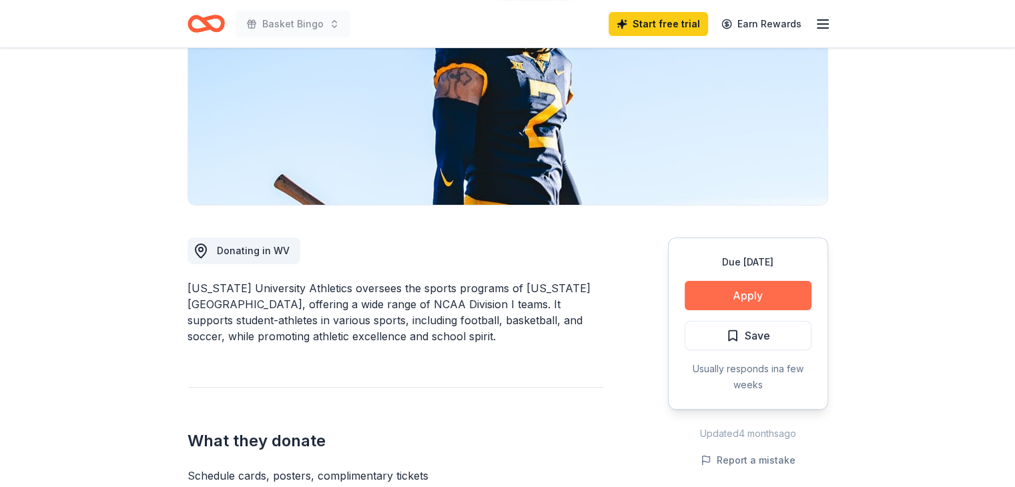
click at [777, 286] on button "Apply" at bounding box center [748, 295] width 127 height 29
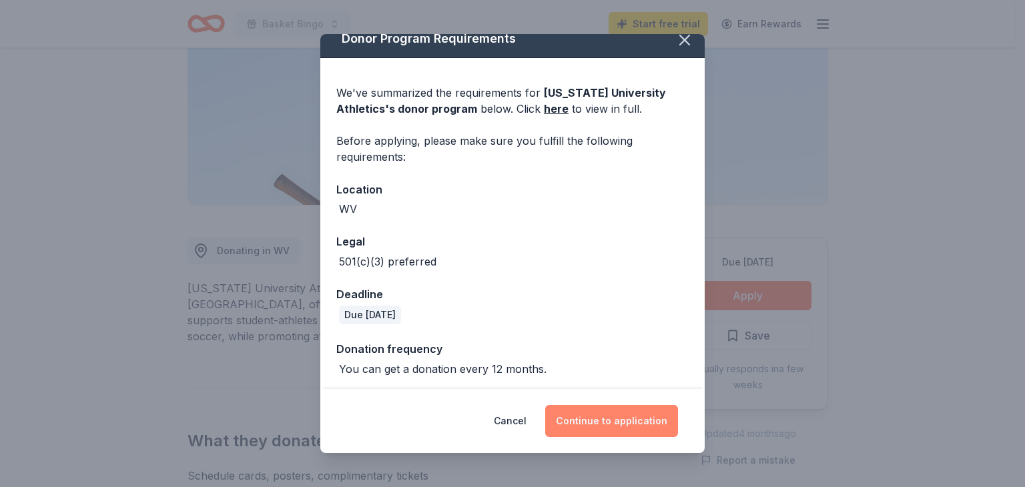
scroll to position [17, 0]
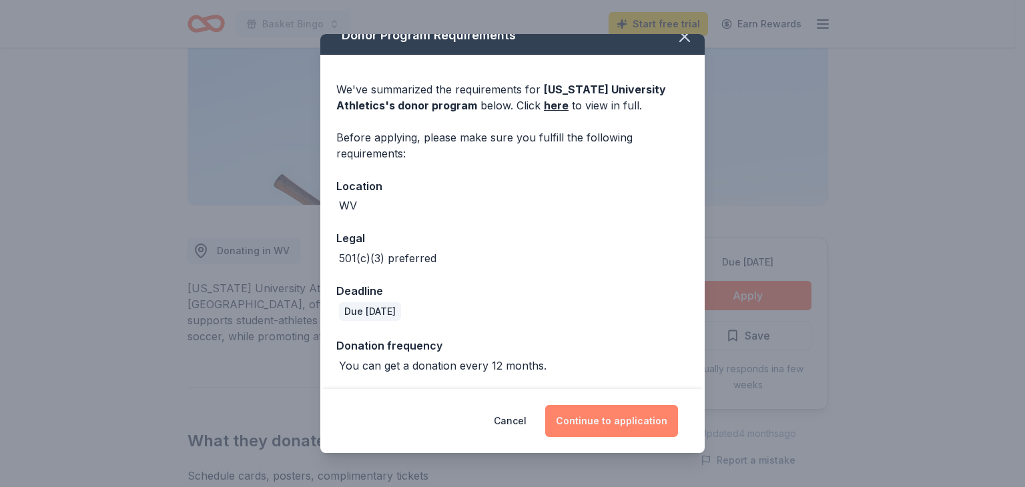
click at [589, 417] on button "Continue to application" at bounding box center [611, 421] width 133 height 32
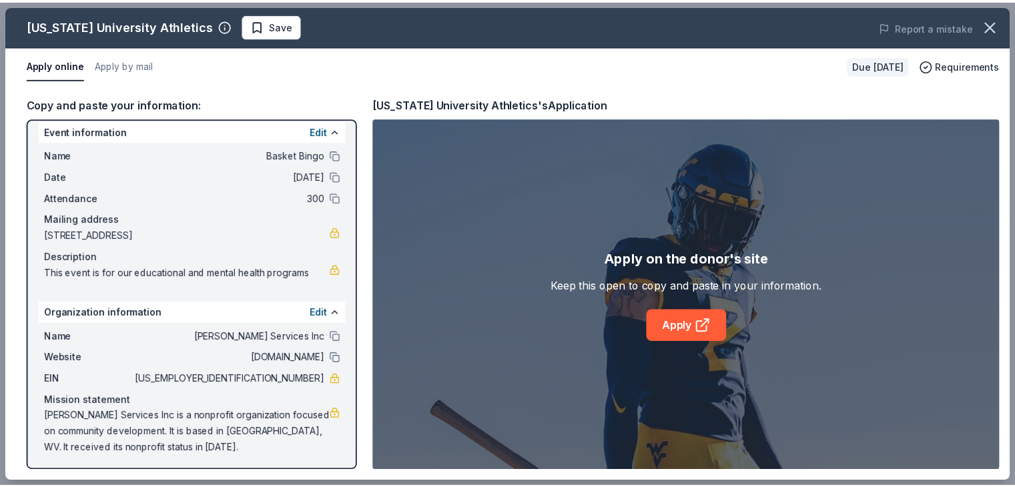
scroll to position [12, 0]
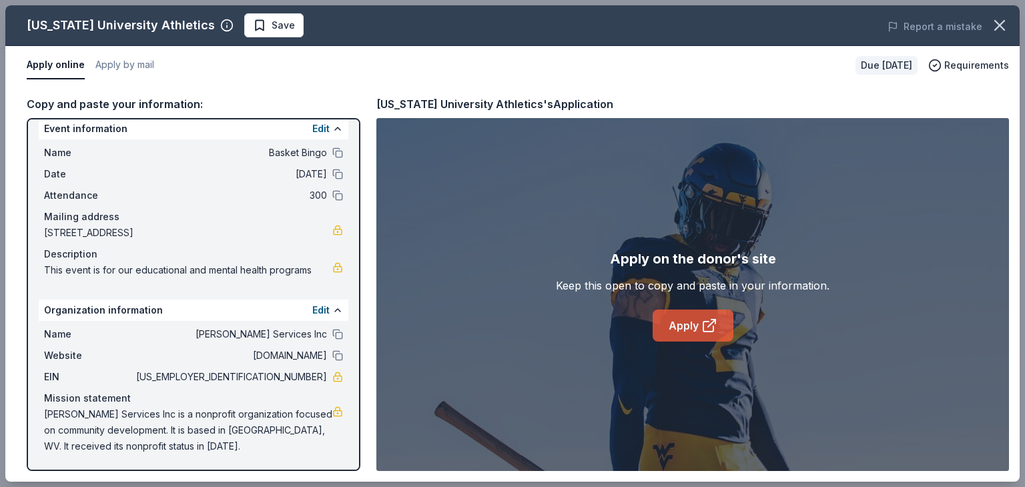
click at [697, 321] on link "Apply" at bounding box center [693, 326] width 81 height 32
click at [1000, 28] on icon "button" at bounding box center [999, 25] width 19 height 19
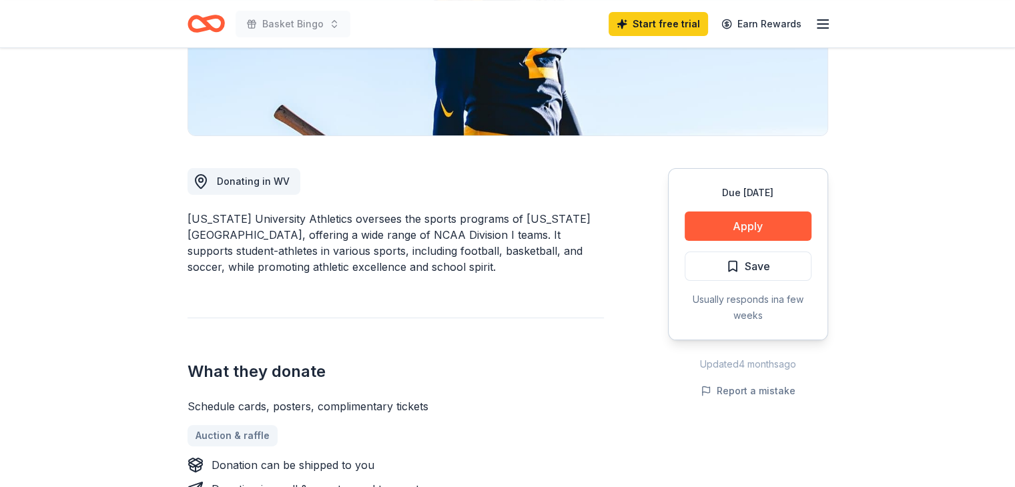
scroll to position [400, 0]
